Goal: Information Seeking & Learning: Learn about a topic

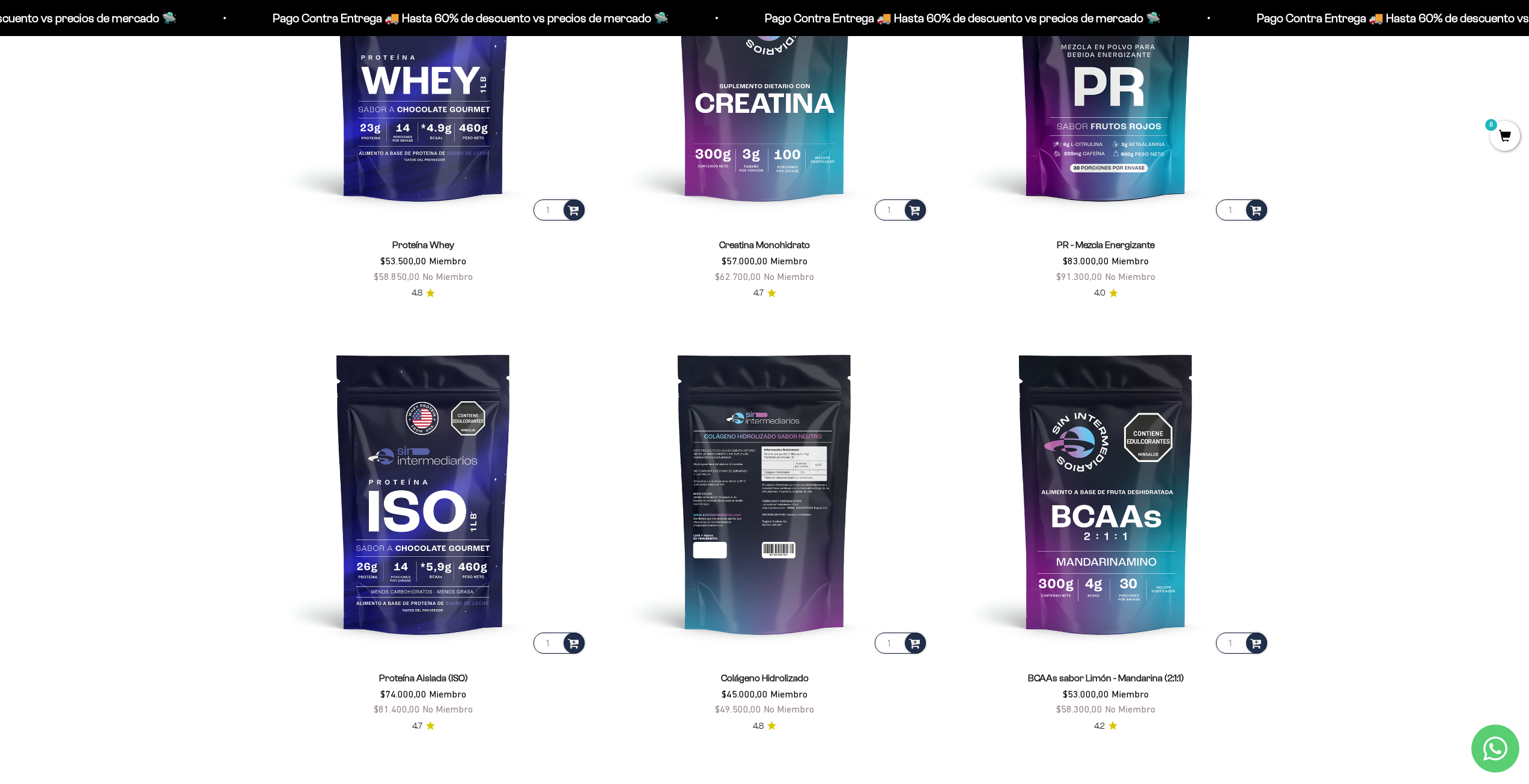
scroll to position [901, 0]
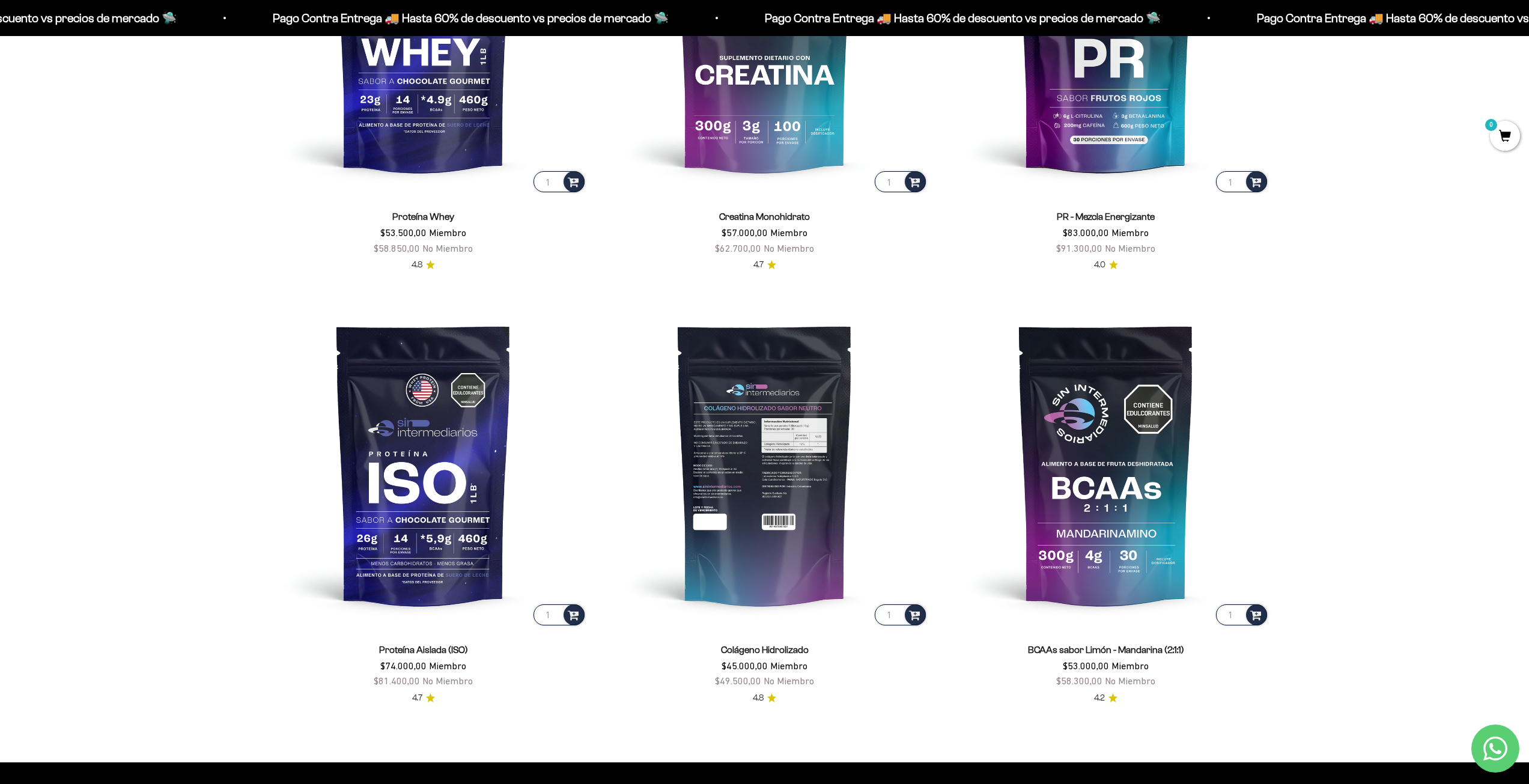
click at [788, 438] on img at bounding box center [764, 464] width 326 height 326
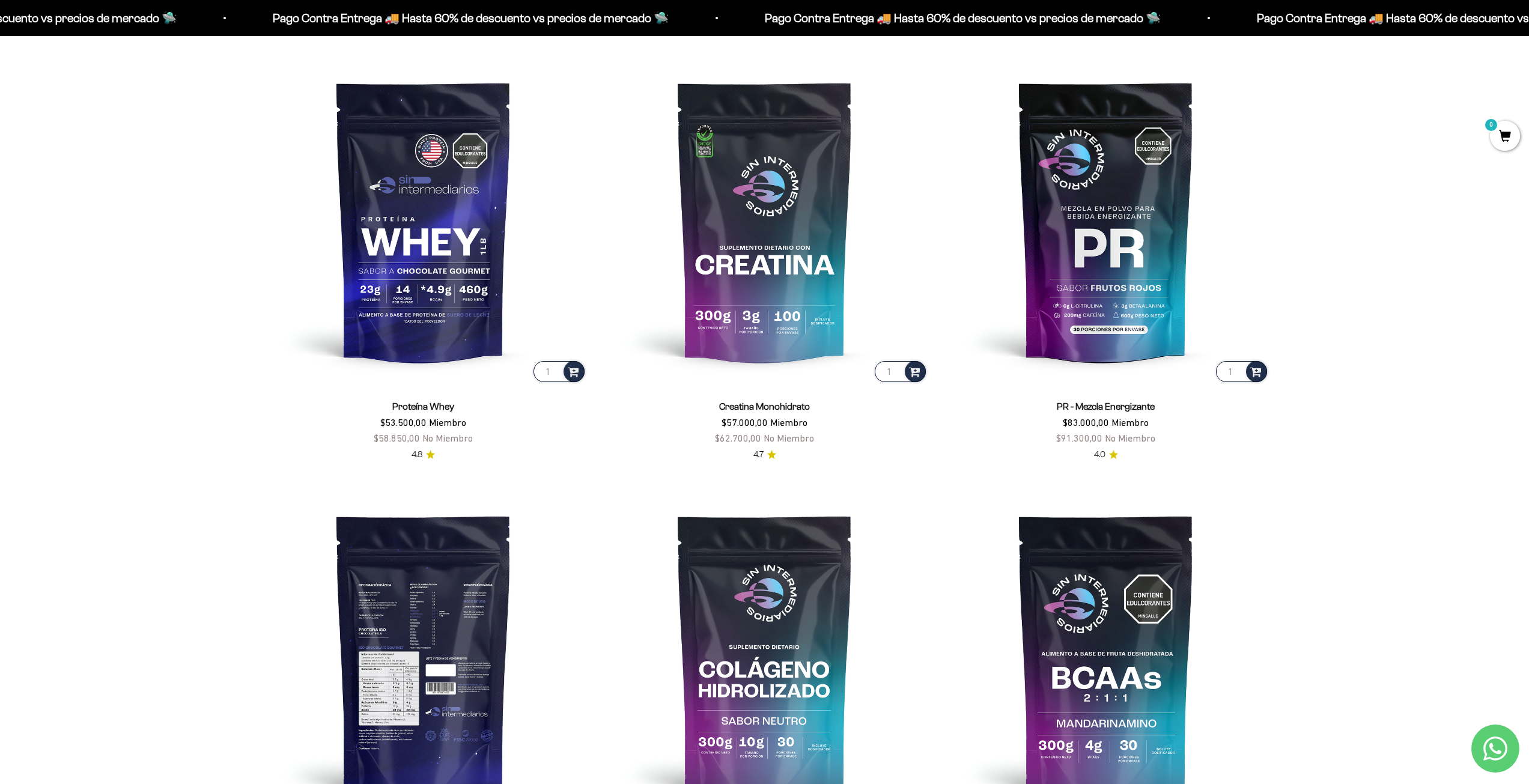
scroll to position [720, 0]
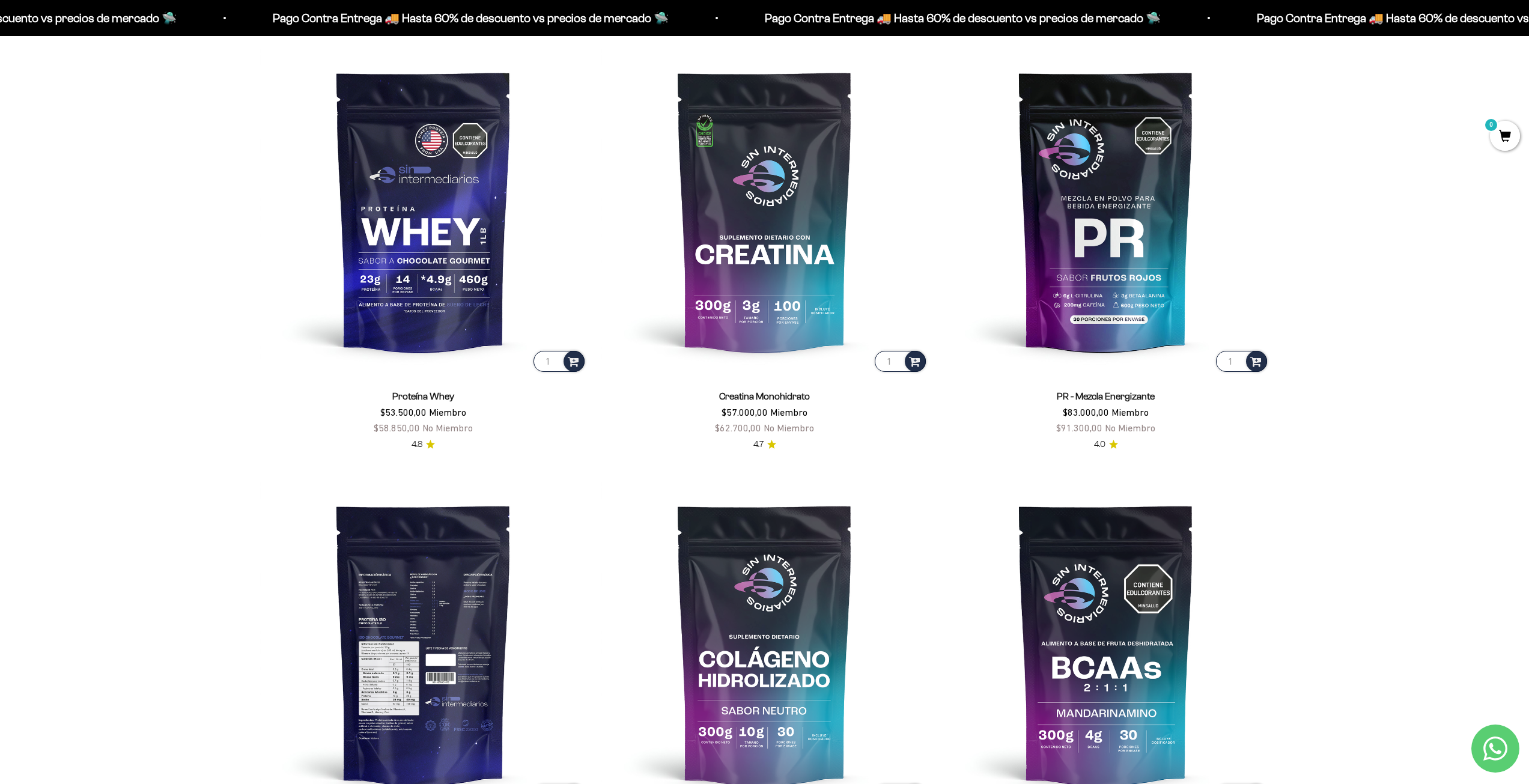
click at [460, 635] on img at bounding box center [423, 643] width 326 height 326
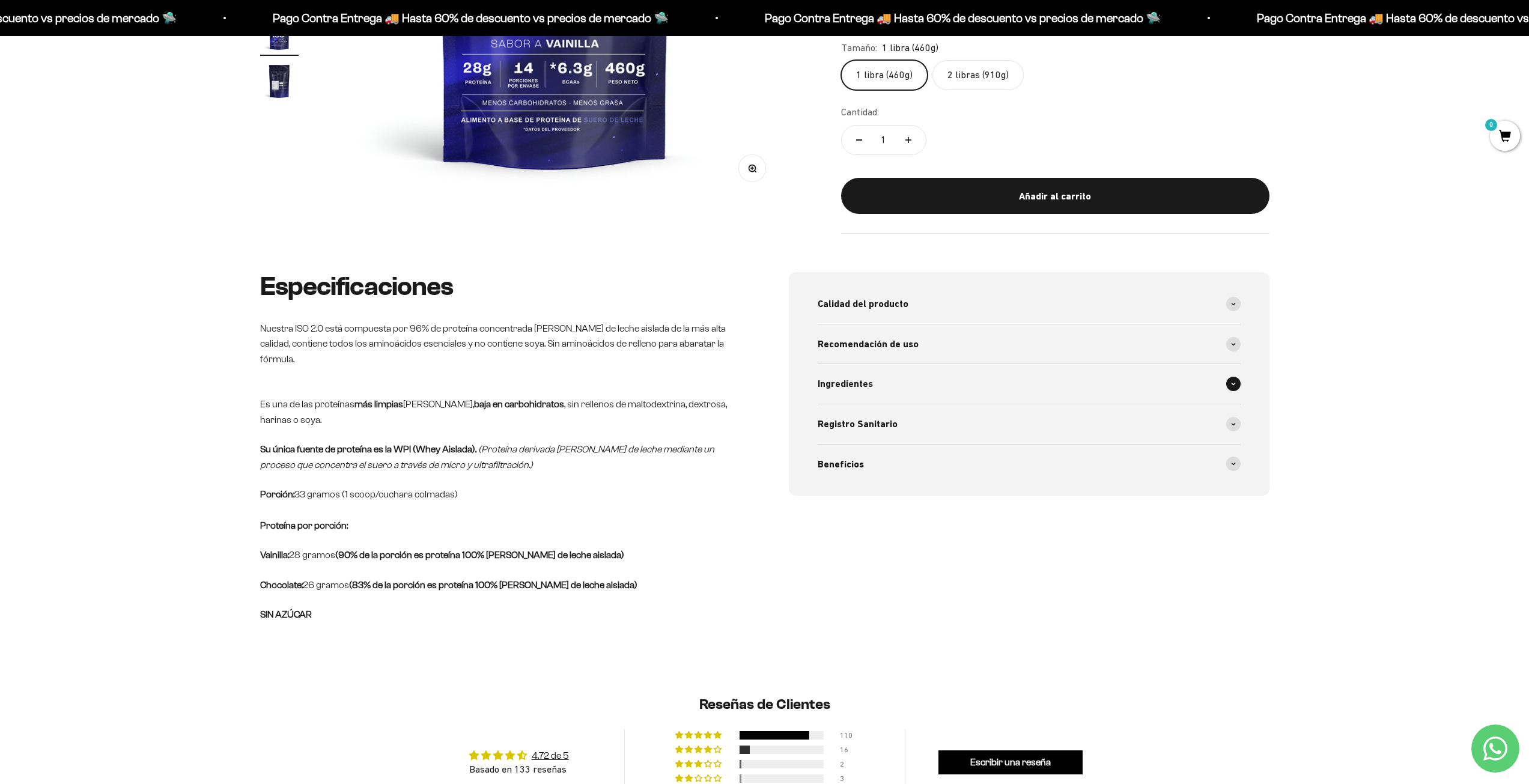
click at [876, 364] on div "Ingredientes" at bounding box center [1029, 384] width 423 height 40
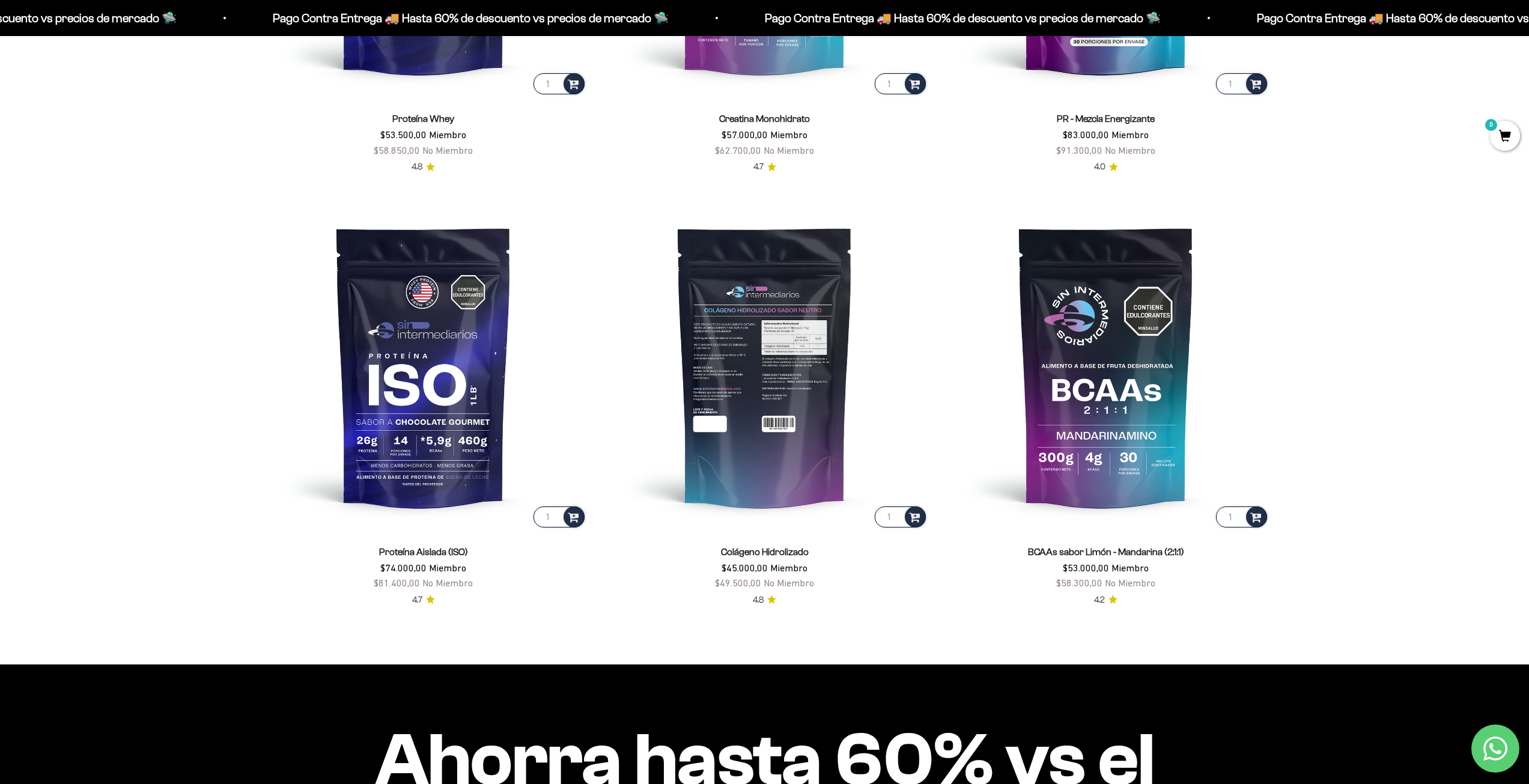
scroll to position [1021, 0]
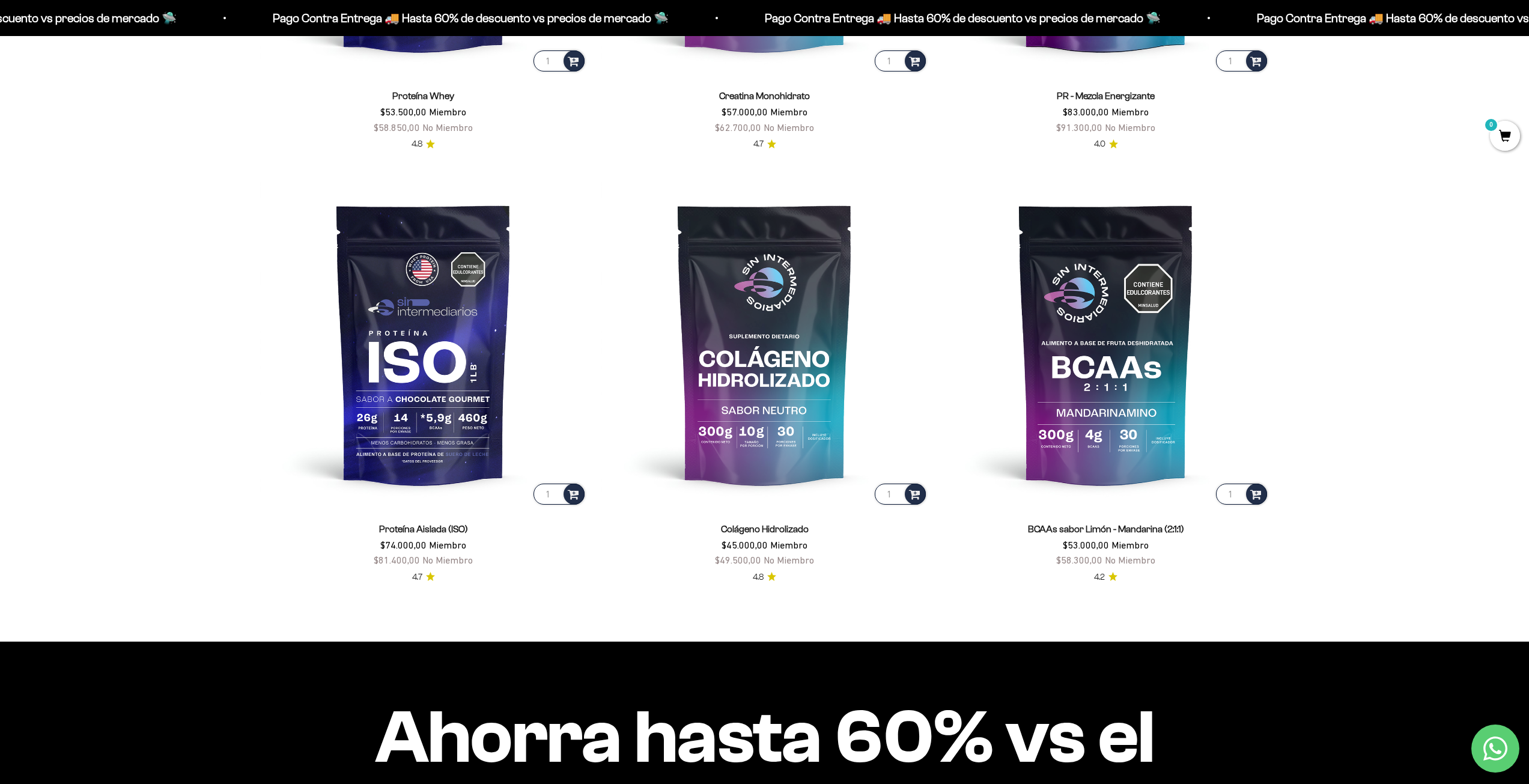
drag, startPoint x: 751, startPoint y: 319, endPoint x: 939, endPoint y: 314, distance: 188.1
click at [751, 319] on img at bounding box center [764, 343] width 326 height 326
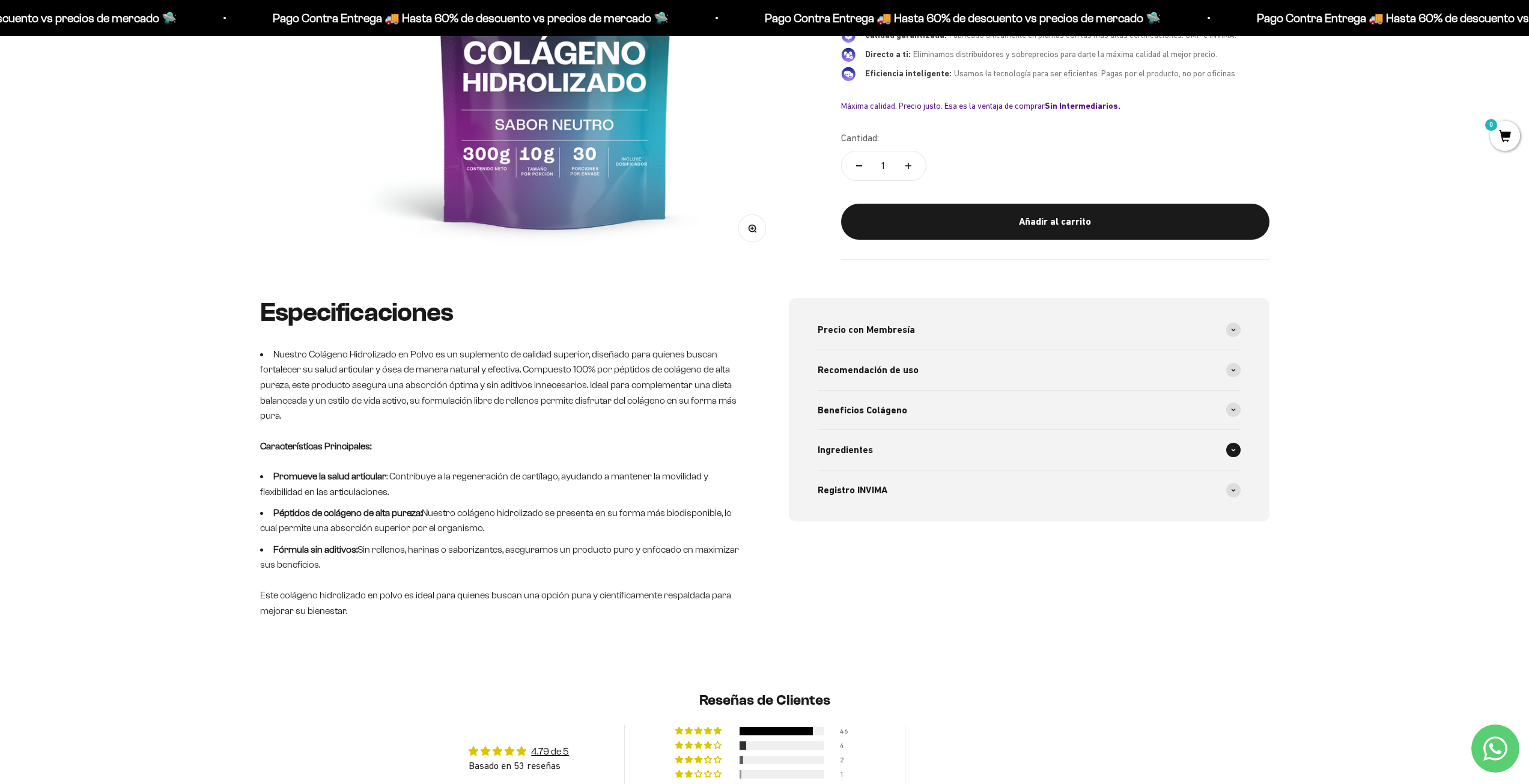
click at [913, 446] on div "Ingredientes" at bounding box center [1029, 450] width 423 height 40
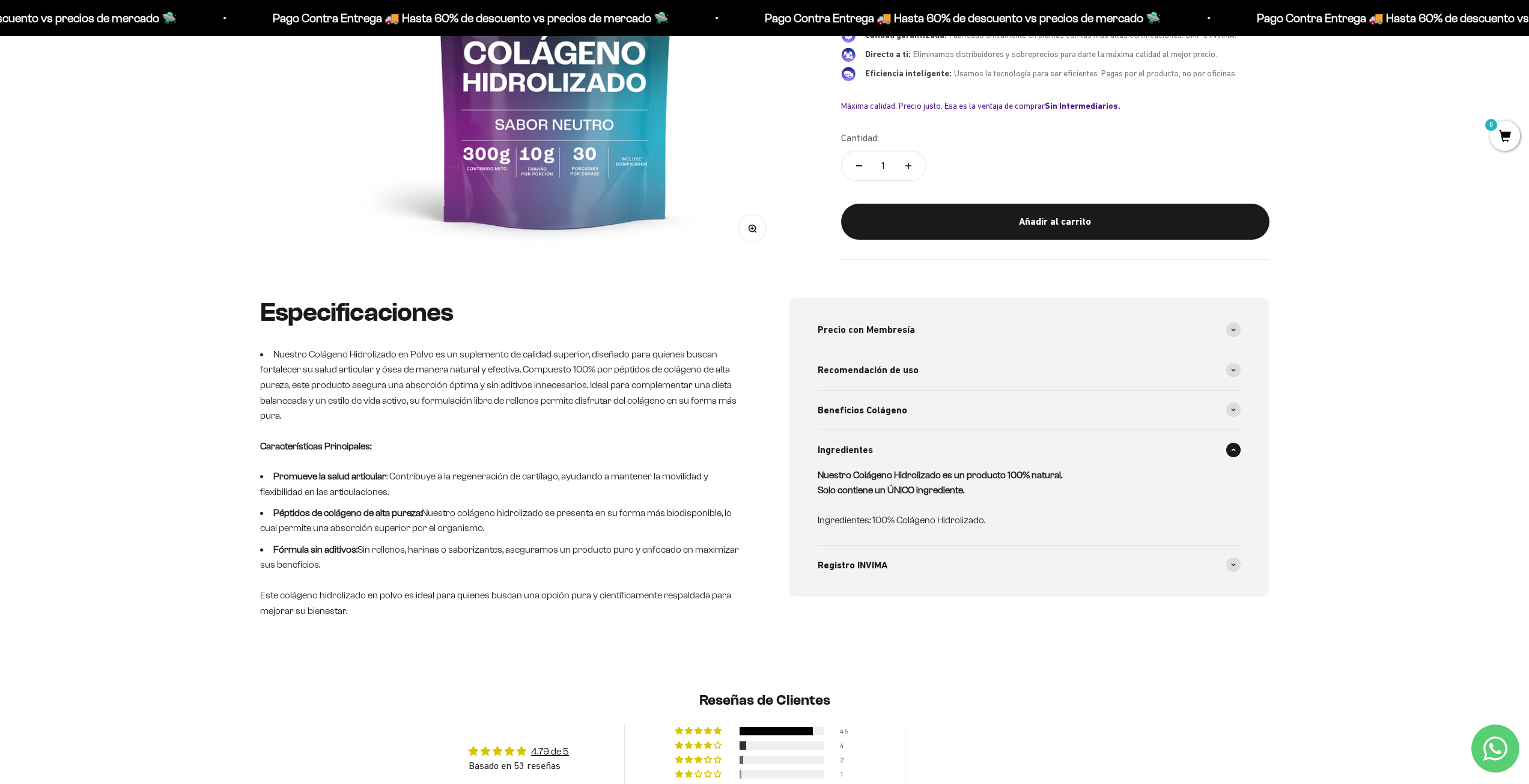
click at [923, 436] on div "Ingredientes" at bounding box center [1029, 450] width 423 height 40
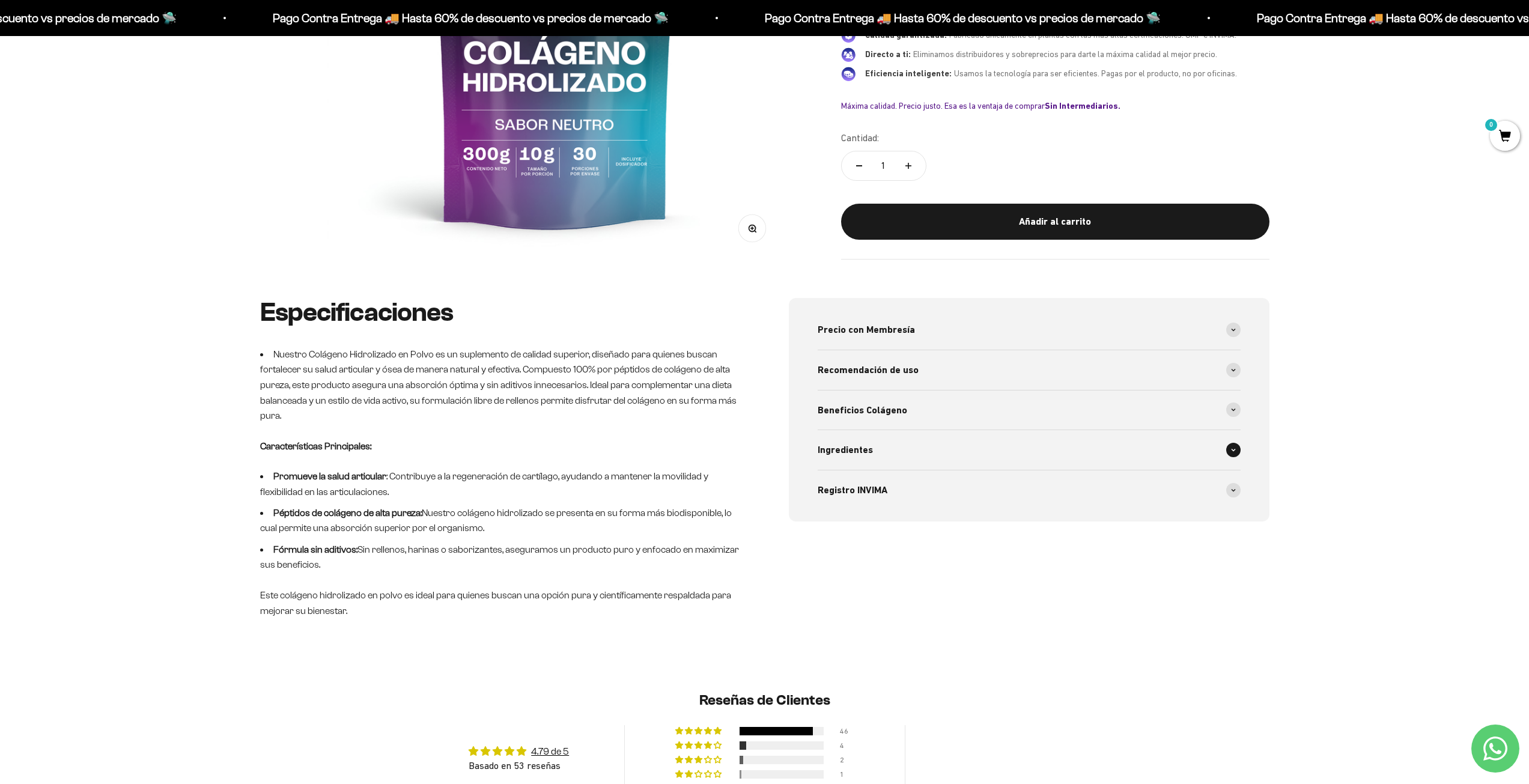
click at [922, 436] on div "Ingredientes" at bounding box center [1029, 450] width 423 height 40
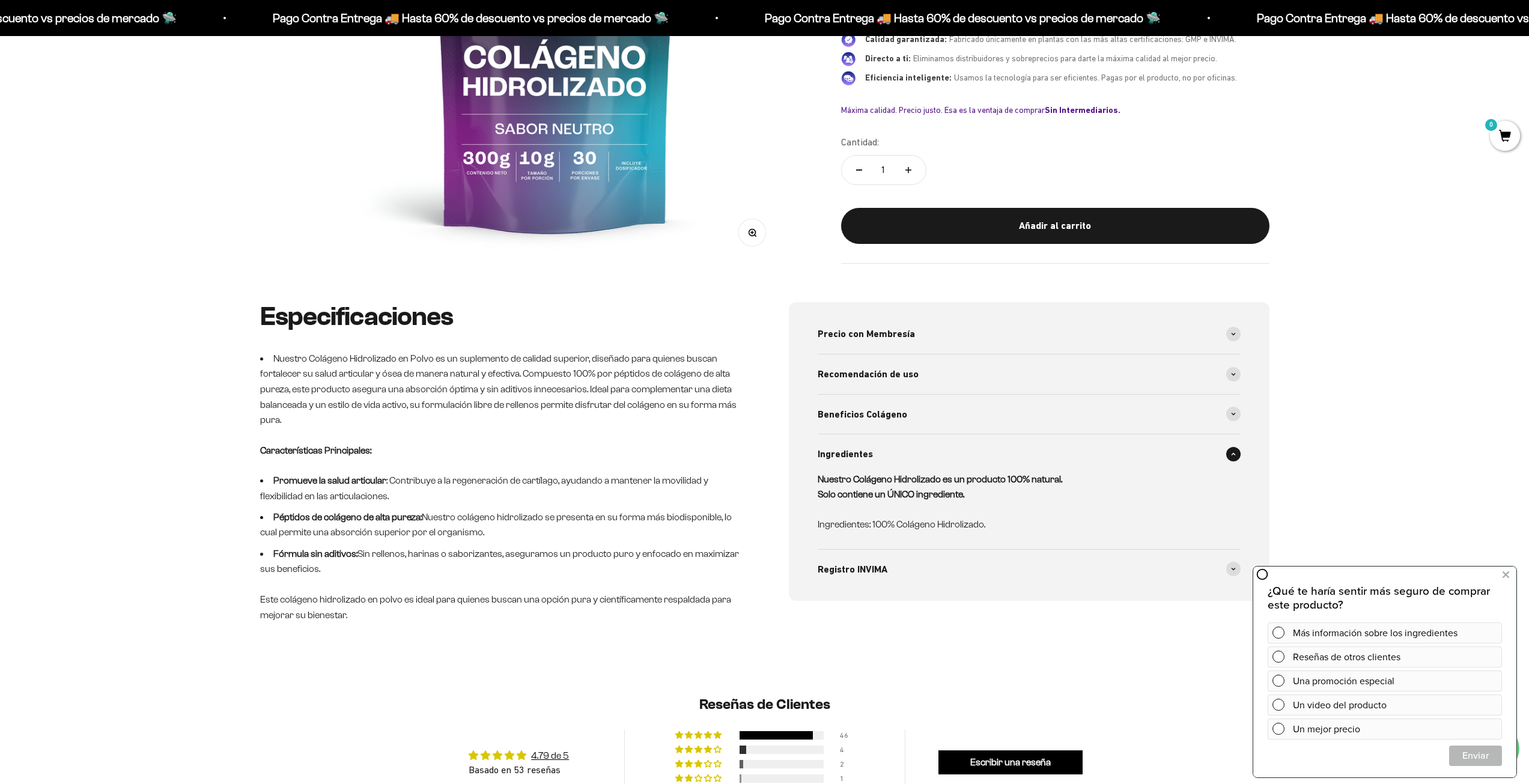
scroll to position [361, 0]
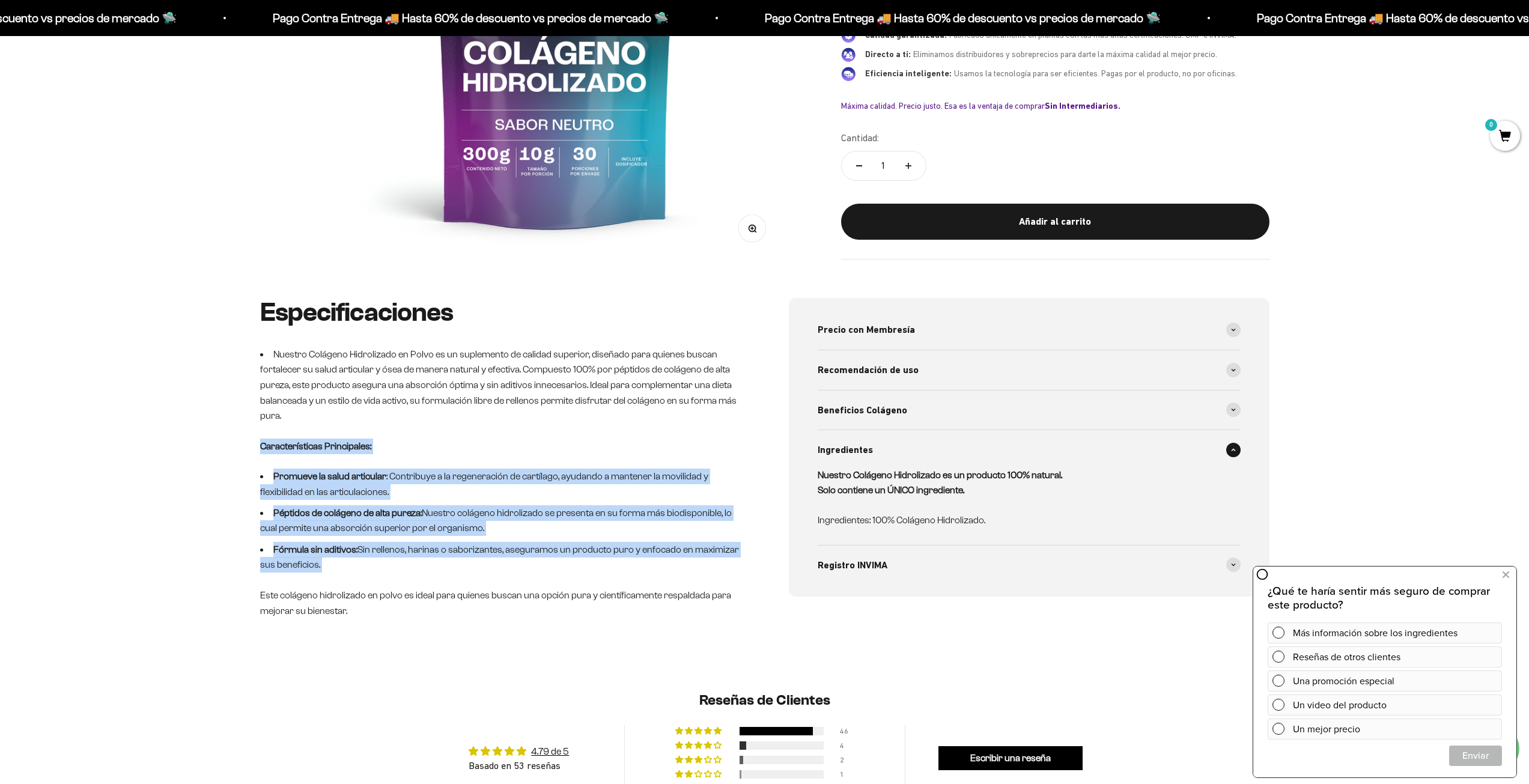
drag, startPoint x: 257, startPoint y: 447, endPoint x: 466, endPoint y: 587, distance: 251.6
click at [466, 587] on div "Especificaciones Nuestro Colágeno Hidrolizado en Polvo es un suplemento de cali…" at bounding box center [764, 487] width 1529 height 378
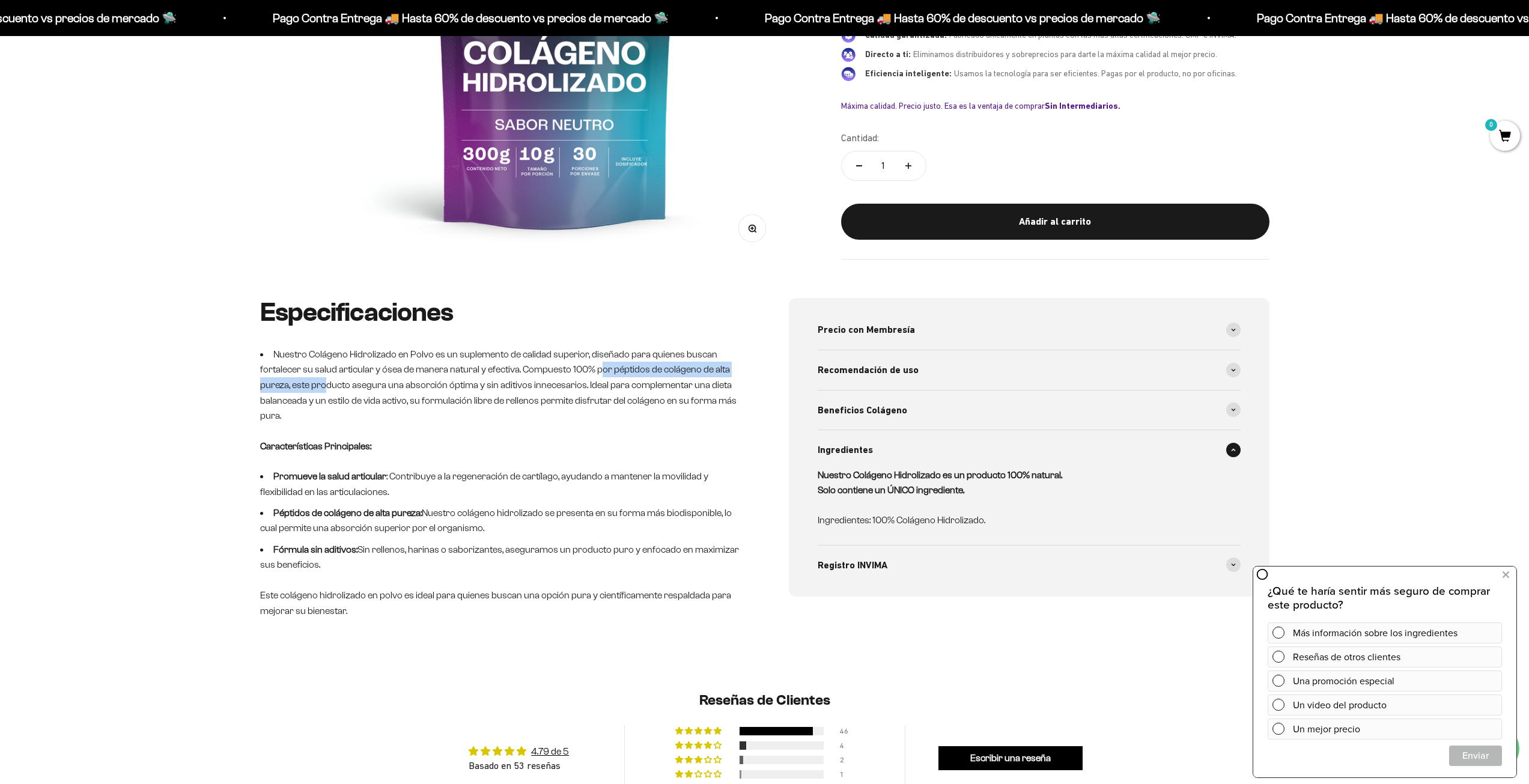
drag, startPoint x: 603, startPoint y: 366, endPoint x: 323, endPoint y: 382, distance: 280.5
click at [323, 382] on li "Nuestro Colágeno Hidrolizado en Polvo es un suplemento de calidad superior, dis…" at bounding box center [500, 399] width 480 height 107
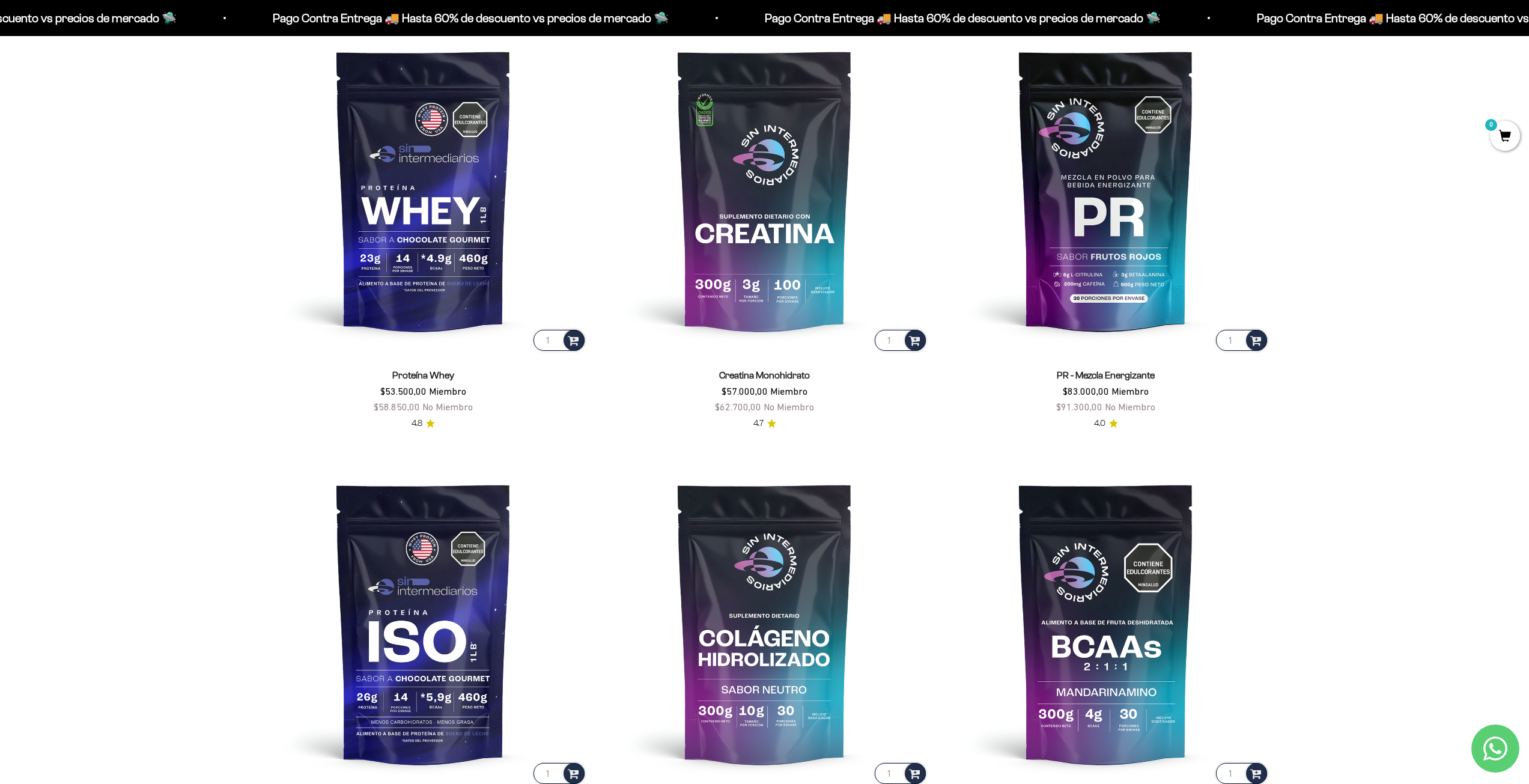
scroll to position [720, 0]
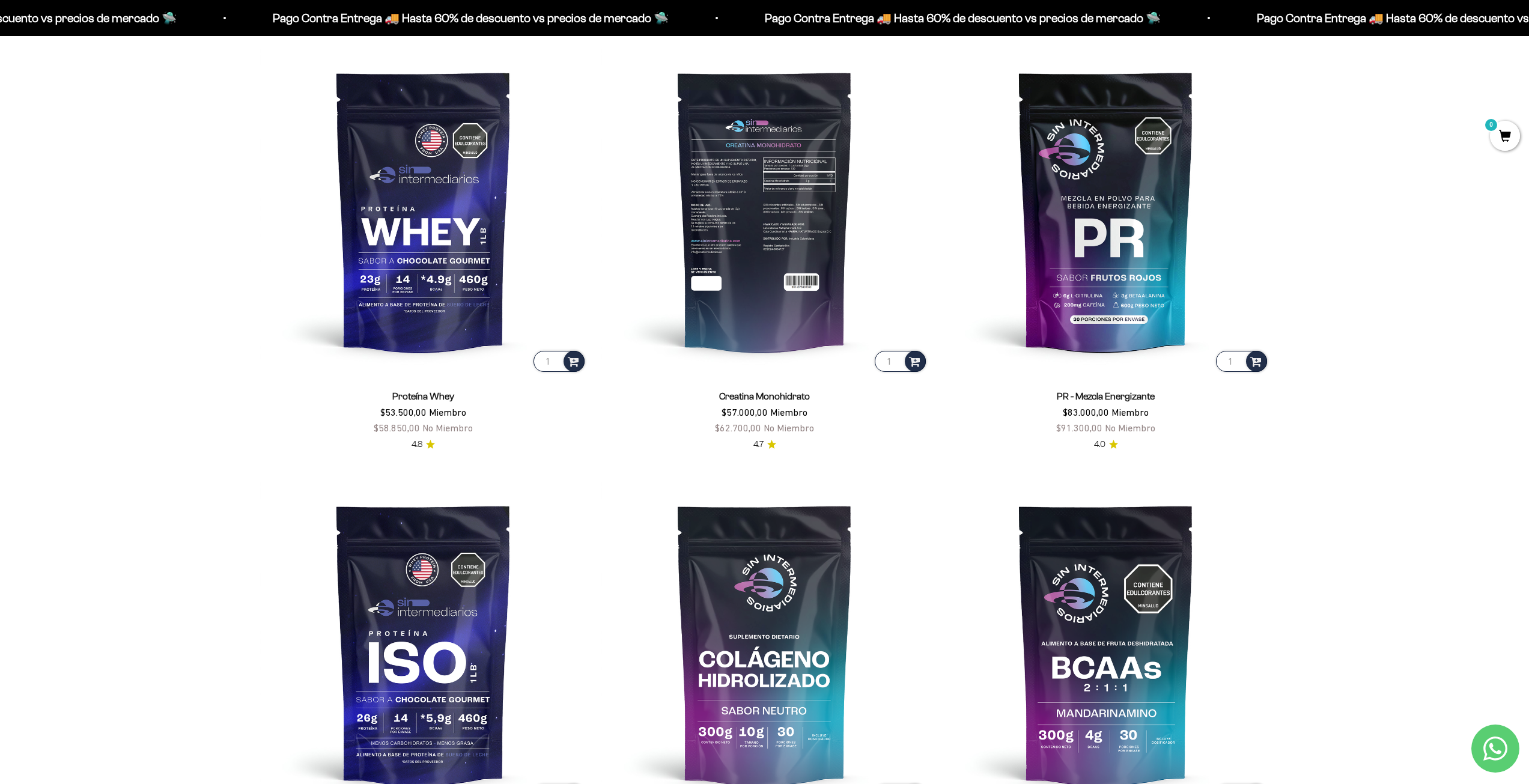
click at [726, 186] on img at bounding box center [764, 210] width 326 height 326
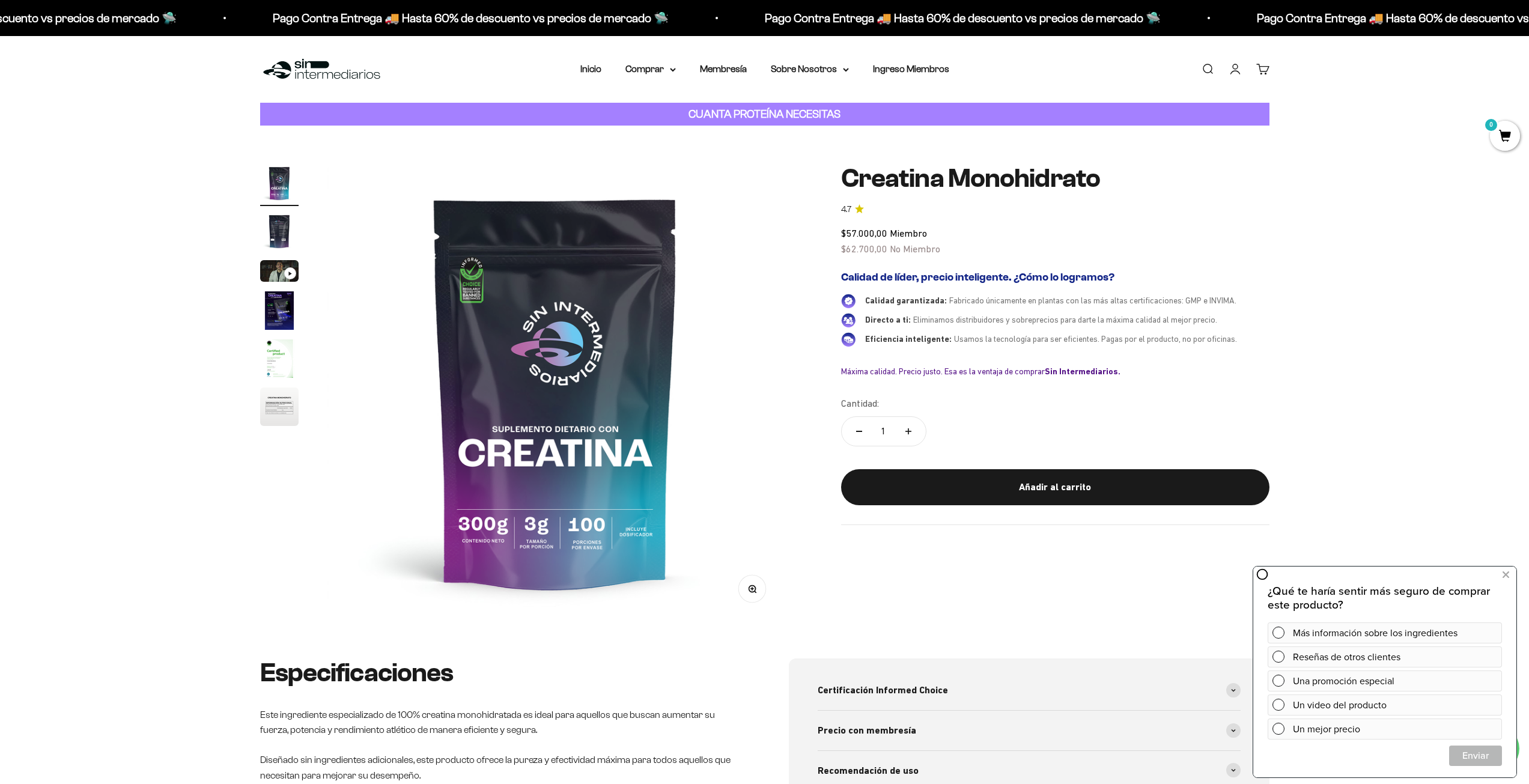
click at [477, 347] on img at bounding box center [555, 392] width 456 height 456
click at [281, 231] on img "Ir al artículo 2" at bounding box center [279, 231] width 39 height 39
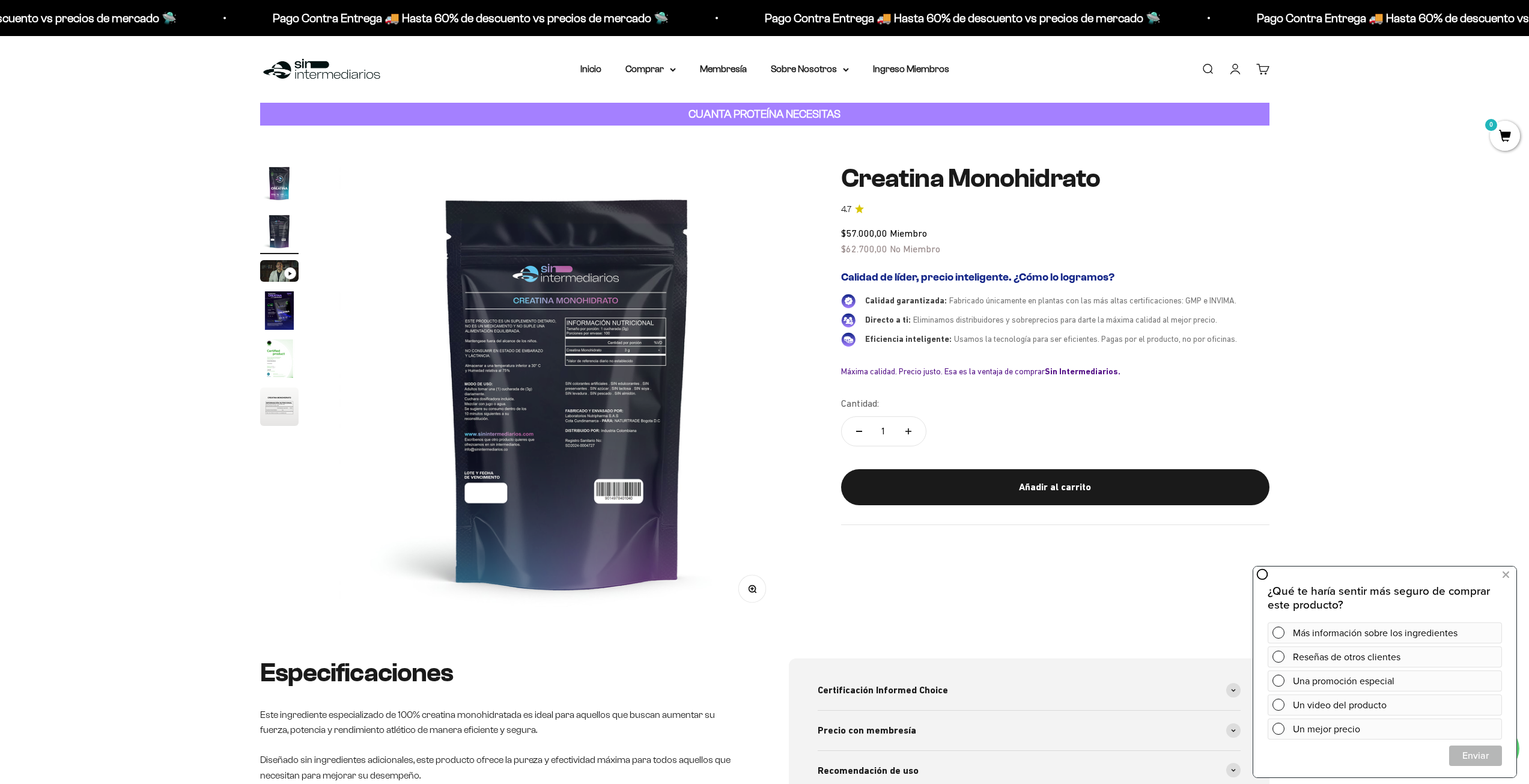
scroll to position [0, 471]
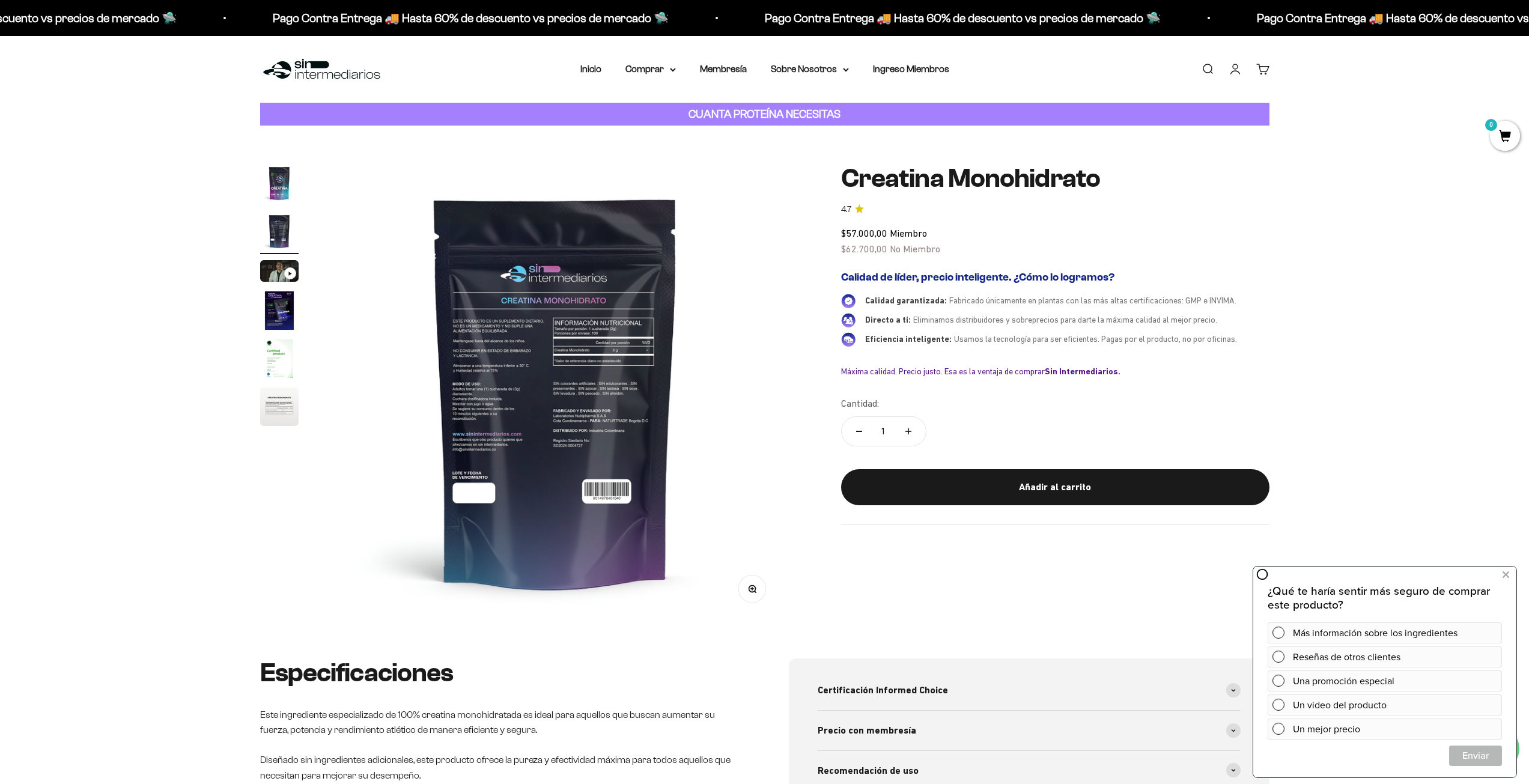
click at [268, 374] on img "Ir al artículo 5" at bounding box center [279, 358] width 39 height 39
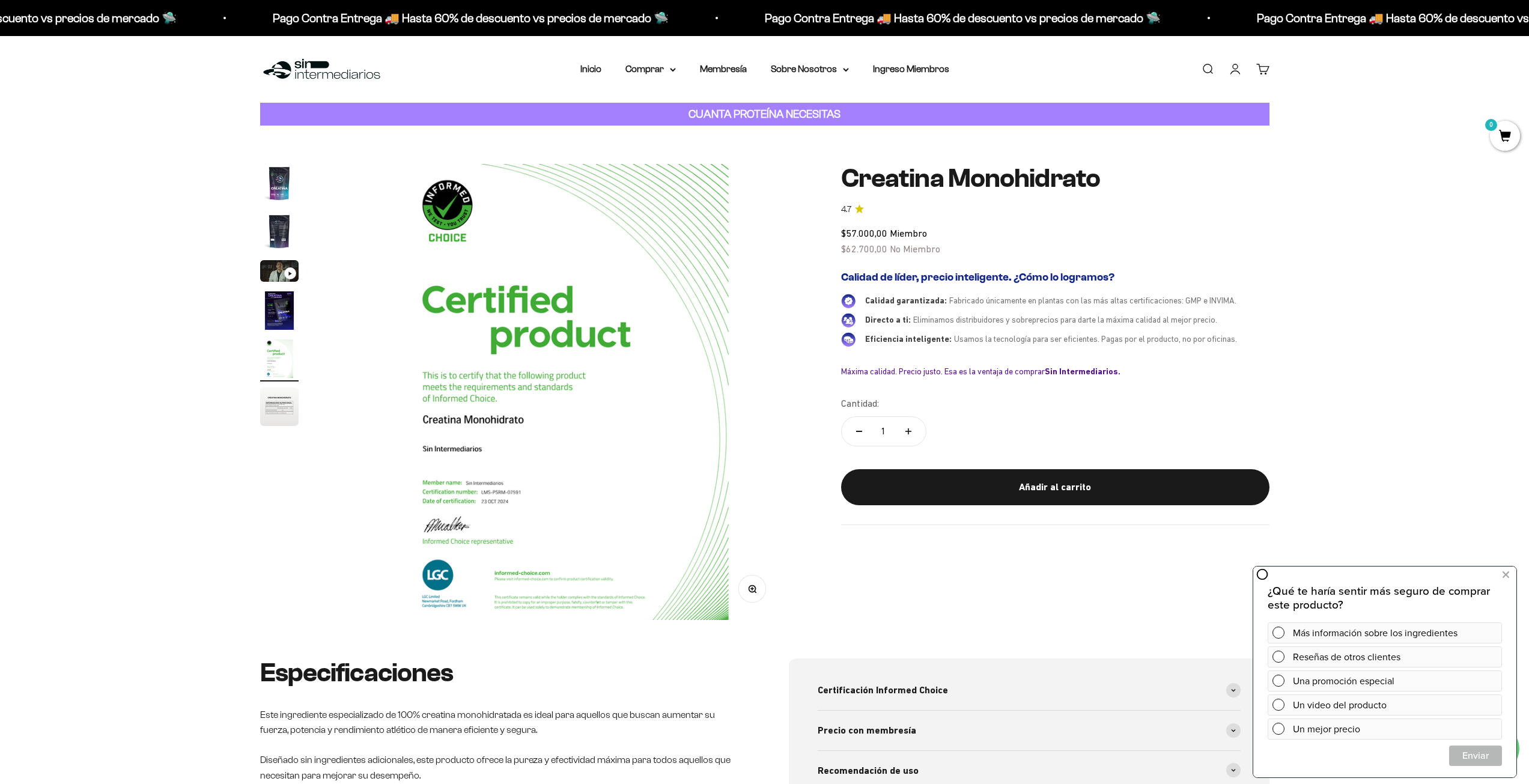
scroll to position [0, 1882]
